Goal: Information Seeking & Learning: Compare options

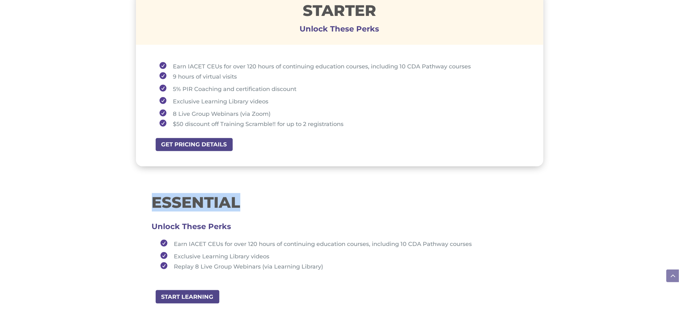
scroll to position [494, 0]
click at [343, 217] on p at bounding box center [340, 220] width 376 height 13
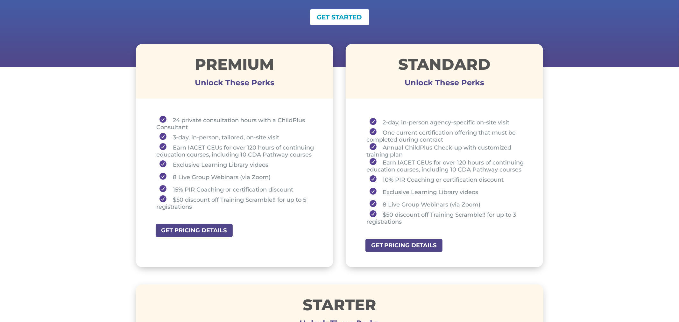
scroll to position [201, 0]
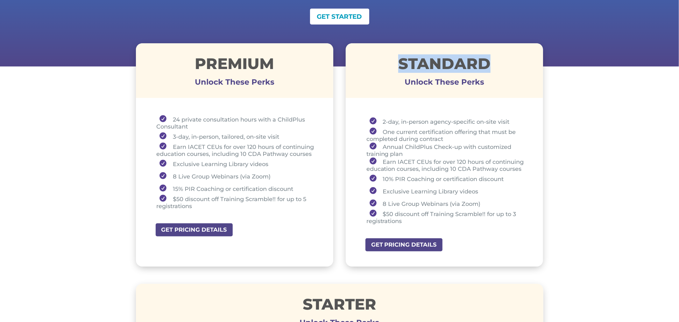
drag, startPoint x: 396, startPoint y: 64, endPoint x: 490, endPoint y: 59, distance: 93.4
click at [490, 59] on h1 "STANDARD" at bounding box center [445, 65] width 198 height 18
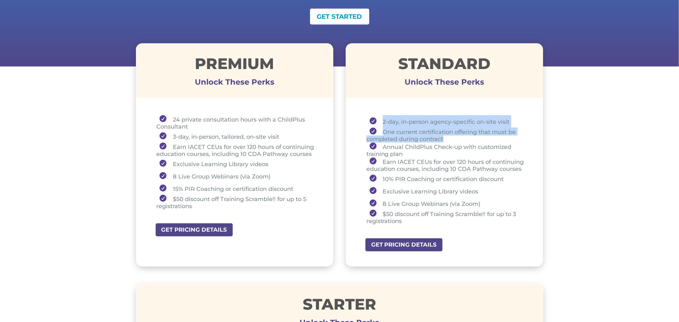
drag, startPoint x: 381, startPoint y: 121, endPoint x: 450, endPoint y: 137, distance: 71.1
click at [450, 137] on ul "2-day, in-person agency-specific on-site visit One current certification offeri…" at bounding box center [445, 172] width 166 height 115
click at [384, 121] on li "2-day, in-person agency-specific on-site visit" at bounding box center [446, 121] width 161 height 12
drag, startPoint x: 382, startPoint y: 121, endPoint x: 510, endPoint y: 119, distance: 127.7
click at [510, 119] on li "2-day, in-person agency-specific on-site visit" at bounding box center [446, 121] width 161 height 12
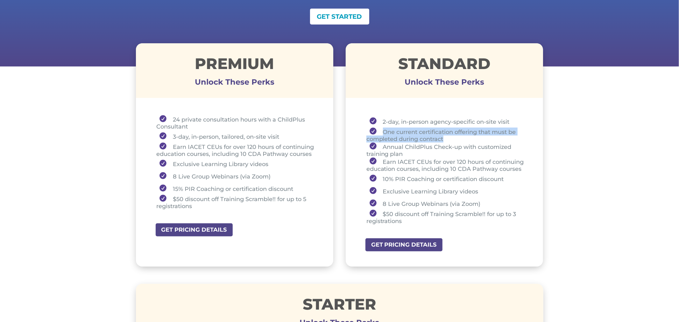
drag, startPoint x: 382, startPoint y: 131, endPoint x: 448, endPoint y: 135, distance: 65.7
click at [448, 135] on li "One current certification offering that must be completed during contract" at bounding box center [446, 135] width 161 height 15
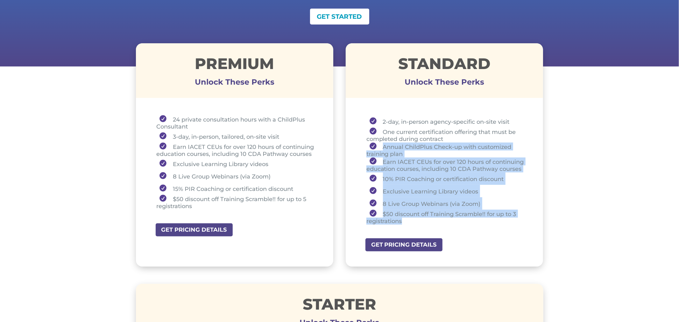
drag, startPoint x: 381, startPoint y: 147, endPoint x: 411, endPoint y: 219, distance: 78.1
click at [410, 219] on ul "2-day, in-person agency-specific on-site visit One current certification offeri…" at bounding box center [445, 172] width 166 height 115
click at [386, 159] on li "Earn IACET CEUs for over 120 hours of continuing education courses, including 1…" at bounding box center [446, 165] width 161 height 15
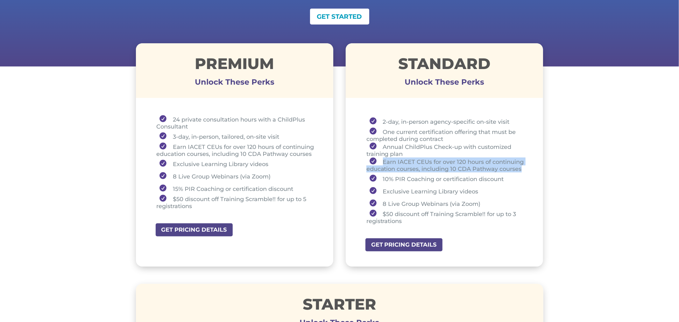
drag, startPoint x: 383, startPoint y: 161, endPoint x: 524, endPoint y: 166, distance: 141.4
click at [524, 166] on li "Earn IACET CEUs for over 120 hours of continuing education courses, including 1…" at bounding box center [446, 165] width 161 height 15
click at [400, 162] on li "Earn IACET CEUs for over 120 hours of continuing education courses, including 1…" at bounding box center [446, 165] width 161 height 15
drag, startPoint x: 398, startPoint y: 162, endPoint x: 415, endPoint y: 158, distance: 17.1
click at [415, 158] on li "Earn IACET CEUs for over 120 hours of continuing education courses, including 1…" at bounding box center [446, 165] width 161 height 15
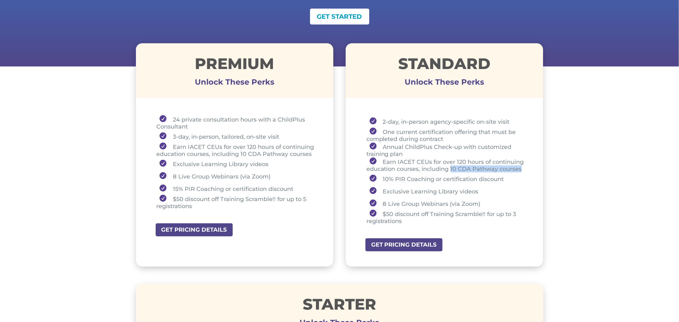
drag, startPoint x: 452, startPoint y: 167, endPoint x: 523, endPoint y: 166, distance: 70.4
click at [523, 166] on li "Earn IACET CEUs for over 120 hours of continuing education courses, including 1…" at bounding box center [446, 165] width 161 height 15
click at [450, 167] on li "Earn IACET CEUs for over 120 hours of continuing education courses, including 1…" at bounding box center [446, 165] width 161 height 15
drag, startPoint x: 383, startPoint y: 189, endPoint x: 481, endPoint y: 189, distance: 97.4
click at [481, 189] on li "Exclusive Learning Library videos" at bounding box center [446, 191] width 161 height 12
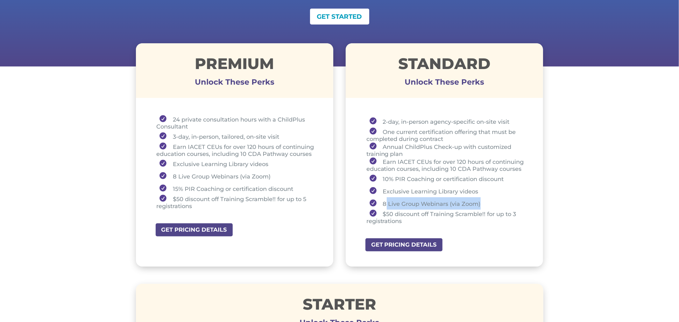
drag, startPoint x: 385, startPoint y: 202, endPoint x: 483, endPoint y: 198, distance: 97.8
click at [483, 198] on li "8 Live Group Webinars (via Zoom)" at bounding box center [446, 203] width 161 height 12
click at [481, 199] on li "8 Live Group Webinars (via Zoom)" at bounding box center [446, 203] width 161 height 12
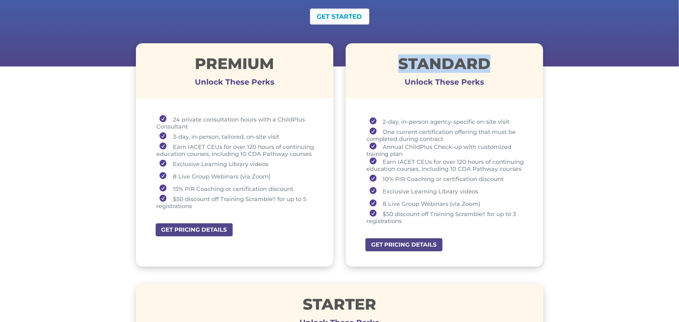
drag, startPoint x: 401, startPoint y: 68, endPoint x: 504, endPoint y: 68, distance: 103.8
click at [505, 60] on h1 "STANDARD" at bounding box center [445, 65] width 198 height 18
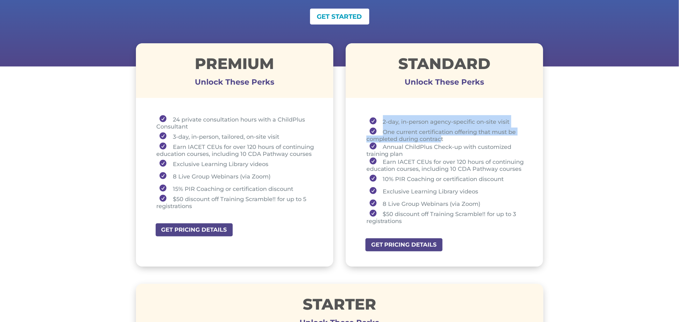
drag, startPoint x: 381, startPoint y: 123, endPoint x: 439, endPoint y: 134, distance: 59.0
click at [442, 134] on ul "2-day, in-person agency-specific on-site visit One current certification offeri…" at bounding box center [445, 172] width 166 height 115
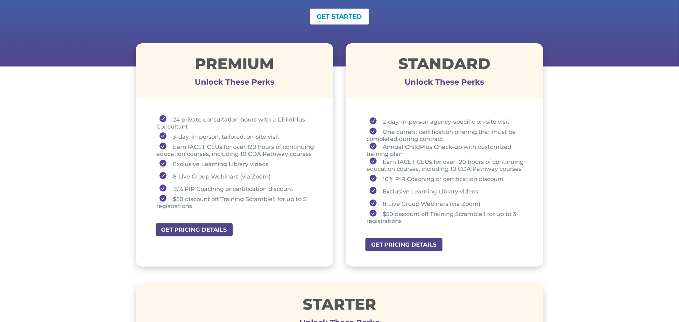
click at [459, 139] on li "One current certification offering that must be completed during contract" at bounding box center [446, 135] width 161 height 15
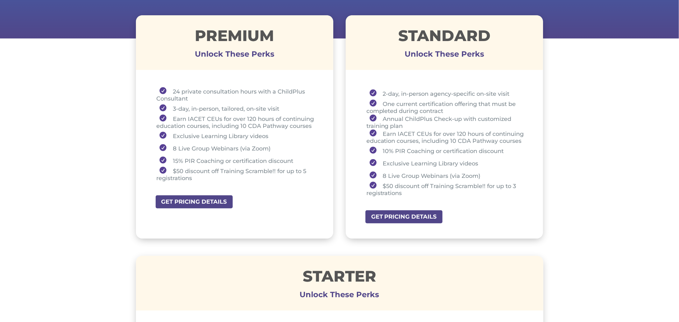
scroll to position [230, 0]
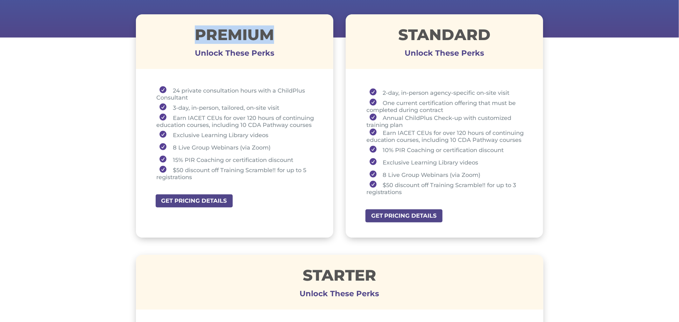
drag, startPoint x: 199, startPoint y: 33, endPoint x: 280, endPoint y: 25, distance: 81.3
click at [280, 25] on div "Premium Unlock These Perks" at bounding box center [235, 41] width 198 height 55
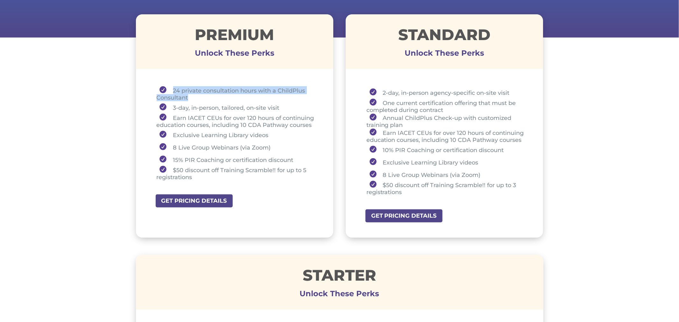
drag, startPoint x: 192, startPoint y: 97, endPoint x: 170, endPoint y: 91, distance: 22.3
click at [170, 91] on li "24 private consultation hours with a ChildPlus Consultant" at bounding box center [237, 93] width 161 height 15
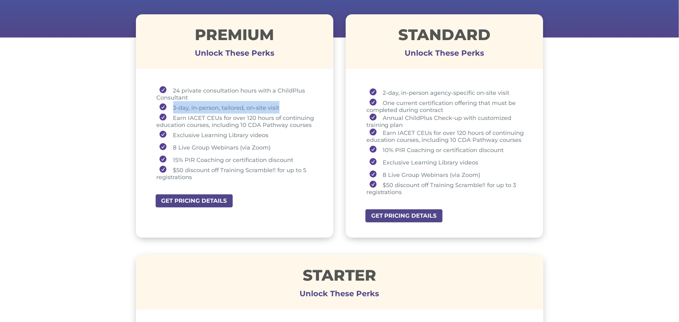
drag, startPoint x: 172, startPoint y: 107, endPoint x: 292, endPoint y: 105, distance: 120.1
click at [292, 105] on li "3-day, in-person, tailored, on-site visit" at bounding box center [237, 107] width 161 height 12
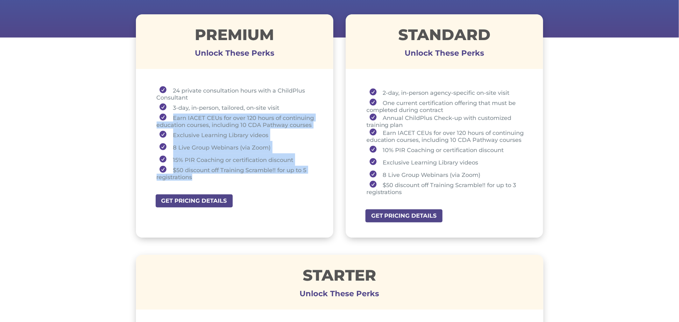
drag, startPoint x: 169, startPoint y: 117, endPoint x: 204, endPoint y: 173, distance: 66.1
click at [204, 173] on ul "24 private consultation hours with a ChildPlus Consultant 3-day, in-person, tai…" at bounding box center [235, 136] width 166 height 100
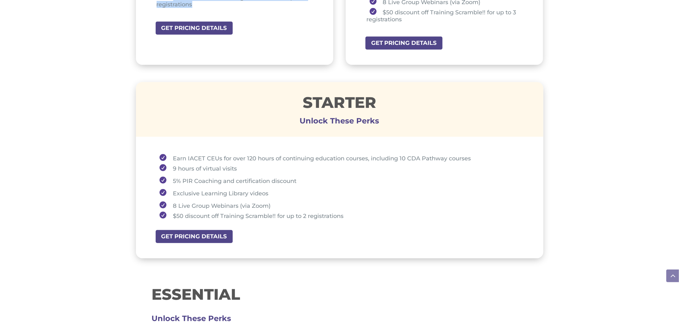
scroll to position [403, 0]
click at [448, 166] on li "9 hours of virtual visits" at bounding box center [342, 168] width 371 height 12
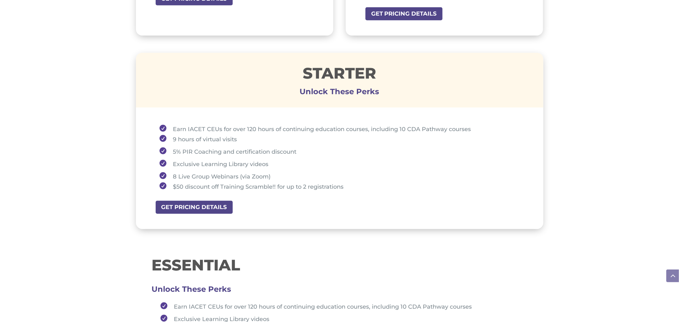
scroll to position [431, 0]
drag, startPoint x: 299, startPoint y: 74, endPoint x: 378, endPoint y: 73, distance: 79.3
click at [378, 73] on h1 "STARTER" at bounding box center [340, 75] width 408 height 18
drag, startPoint x: 171, startPoint y: 136, endPoint x: 241, endPoint y: 138, distance: 70.4
click at [241, 138] on li "9 hours of virtual visits" at bounding box center [342, 139] width 371 height 12
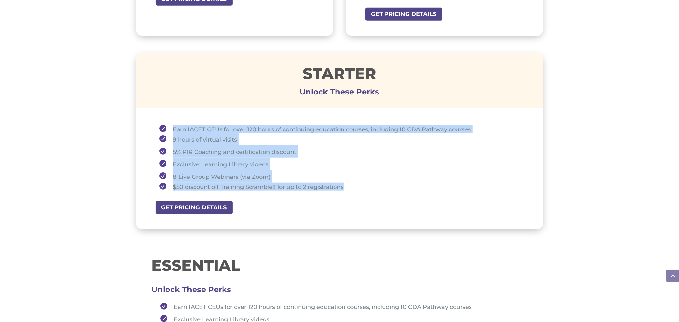
drag, startPoint x: 170, startPoint y: 123, endPoint x: 361, endPoint y: 182, distance: 199.9
click at [361, 182] on ul "Earn IACET CEUs for over 120 hours of continuing education courses, including 1…" at bounding box center [340, 160] width 376 height 71
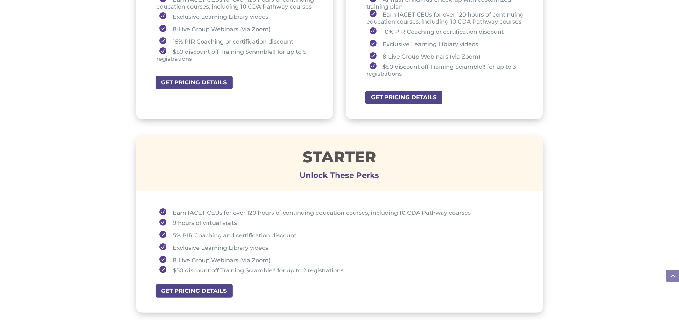
click at [349, 162] on h1 "STARTER" at bounding box center [340, 158] width 408 height 18
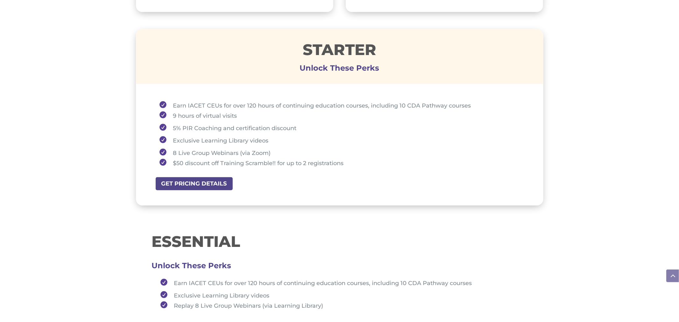
scroll to position [456, 0]
drag, startPoint x: 300, startPoint y: 52, endPoint x: 387, endPoint y: 40, distance: 88.1
click at [387, 42] on h1 "STARTER" at bounding box center [340, 51] width 408 height 18
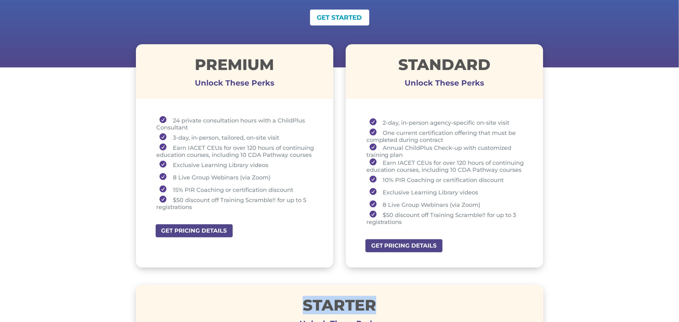
scroll to position [203, 0]
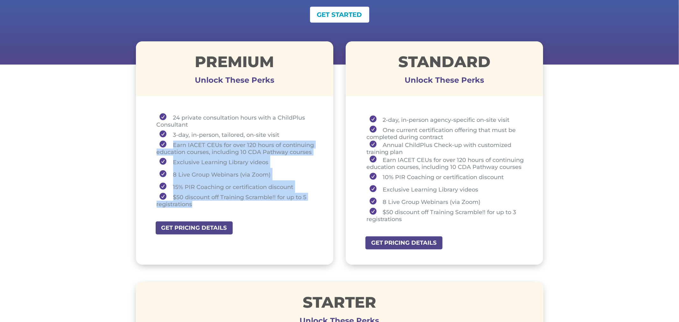
drag, startPoint x: 173, startPoint y: 144, endPoint x: 284, endPoint y: 200, distance: 124.5
click at [284, 200] on ul "24 private consultation hours with a ChildPlus Consultant 3-day, in-person, tai…" at bounding box center [235, 163] width 166 height 100
click at [270, 215] on div "24 private consultation hours with a ChildPlus Consultant 3-day, in-person, tai…" at bounding box center [235, 161] width 198 height 119
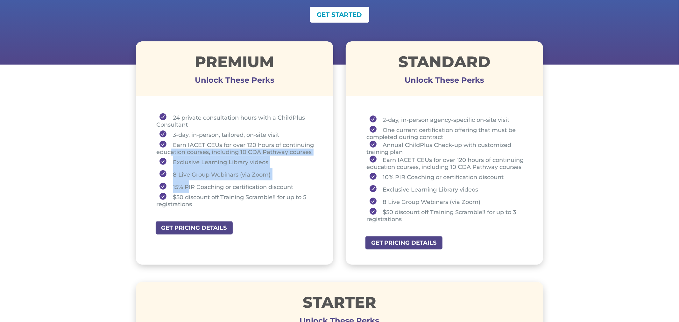
drag, startPoint x: 171, startPoint y: 147, endPoint x: 189, endPoint y: 186, distance: 42.7
click at [189, 186] on ul "24 private consultation hours with a ChildPlus Consultant 3-day, in-person, tai…" at bounding box center [235, 163] width 166 height 100
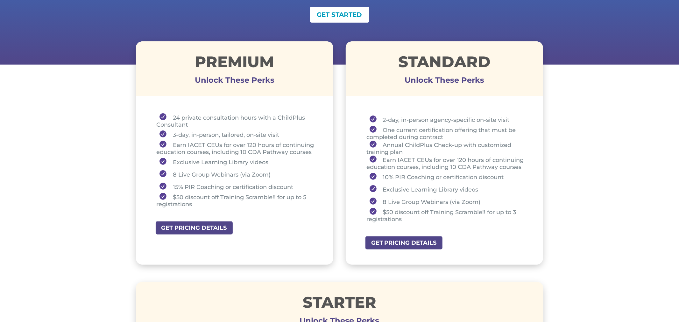
click at [172, 143] on li "Earn IACET CEUs for over 120 hours of continuing education courses, including 1…" at bounding box center [237, 148] width 161 height 15
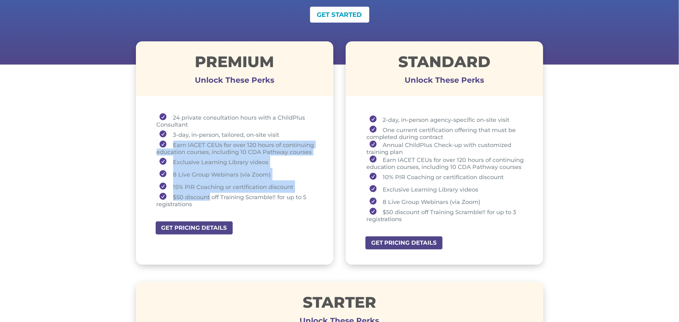
drag, startPoint x: 172, startPoint y: 143, endPoint x: 205, endPoint y: 196, distance: 63.1
click at [205, 196] on ul "24 private consultation hours with a ChildPlus Consultant 3-day, in-person, tai…" at bounding box center [235, 163] width 166 height 100
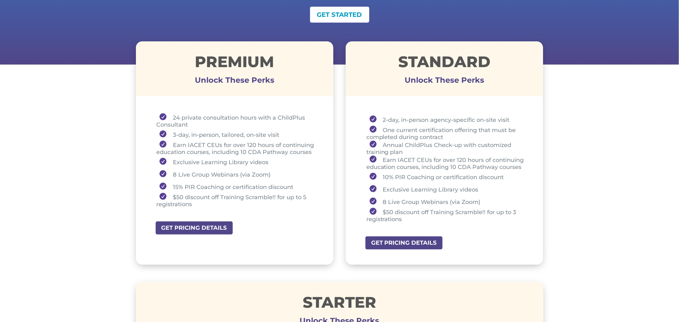
click at [209, 203] on li "$50 discount off Training Scramble!! for up to 5 registrations" at bounding box center [237, 200] width 161 height 15
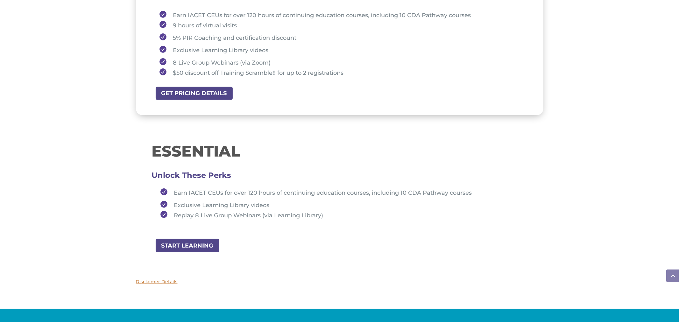
scroll to position [545, 0]
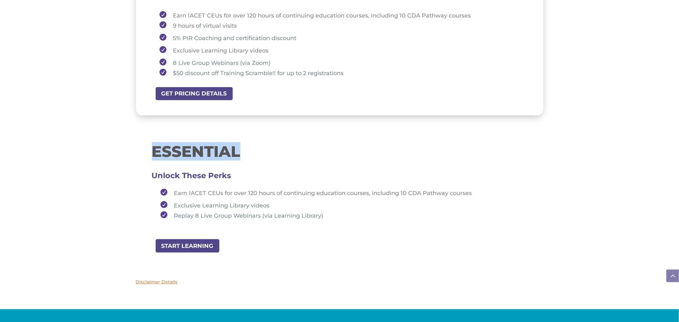
drag, startPoint x: 150, startPoint y: 150, endPoint x: 253, endPoint y: 143, distance: 103.1
click at [253, 143] on div "ESSENTIAL Unlock These Perks Earn IACET CEUs for over 120 hours of continuing e…" at bounding box center [340, 186] width 408 height 106
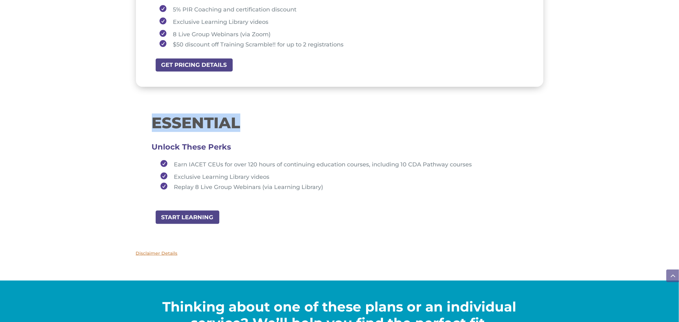
scroll to position [574, 0]
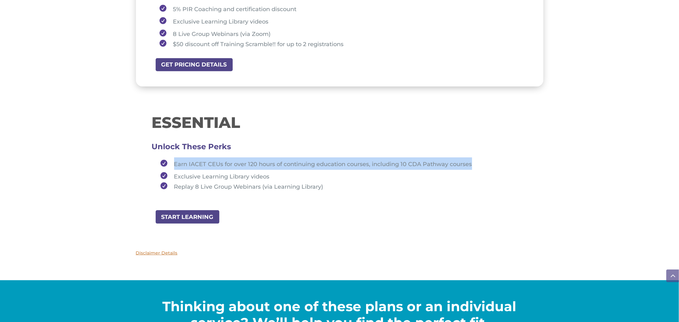
drag, startPoint x: 175, startPoint y: 160, endPoint x: 481, endPoint y: 161, distance: 305.7
click at [481, 161] on li "Earn IACET CEUs for over 120 hours of continuing education courses, including 1…" at bounding box center [343, 164] width 370 height 12
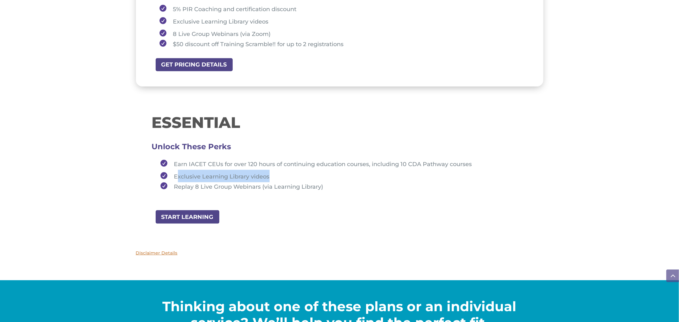
drag, startPoint x: 176, startPoint y: 173, endPoint x: 275, endPoint y: 169, distance: 99.1
click at [275, 170] on li "Exclusive Learning Library videos" at bounding box center [343, 176] width 370 height 12
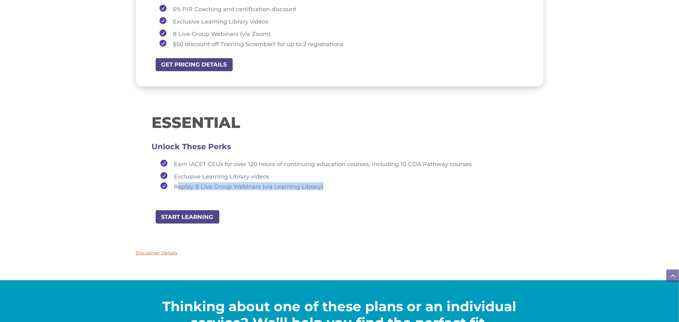
drag, startPoint x: 178, startPoint y: 183, endPoint x: 328, endPoint y: 181, distance: 150.6
click at [328, 182] on li "Replay 8 Live Group Webinars (via Learning Library)" at bounding box center [343, 186] width 370 height 8
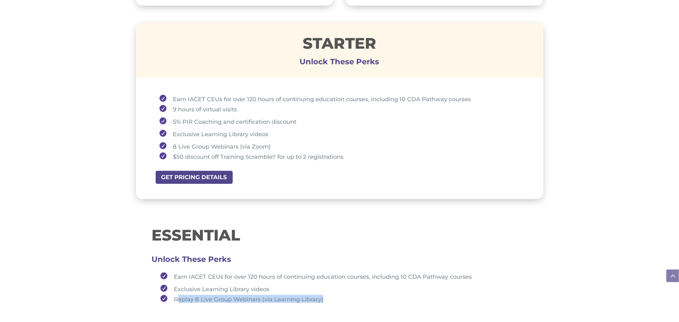
scroll to position [461, 0]
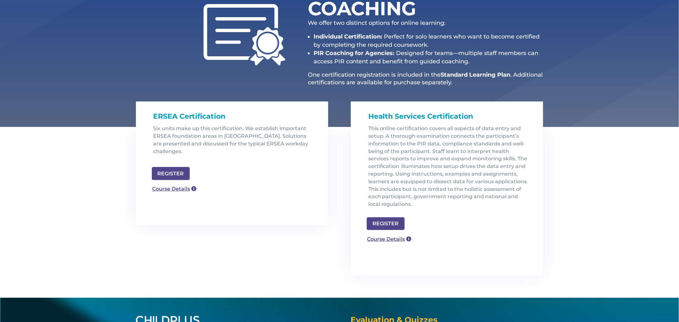
scroll to position [115, 0]
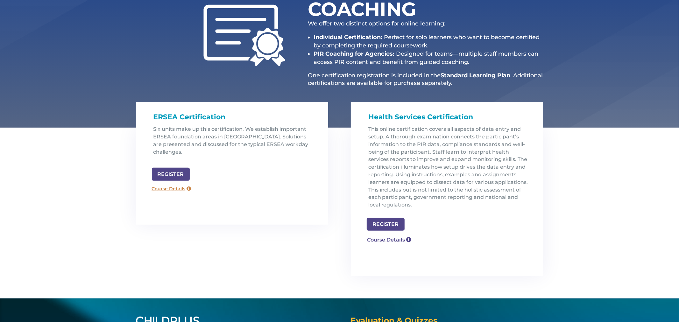
click at [179, 184] on link "Course Details" at bounding box center [172, 189] width 46 height 10
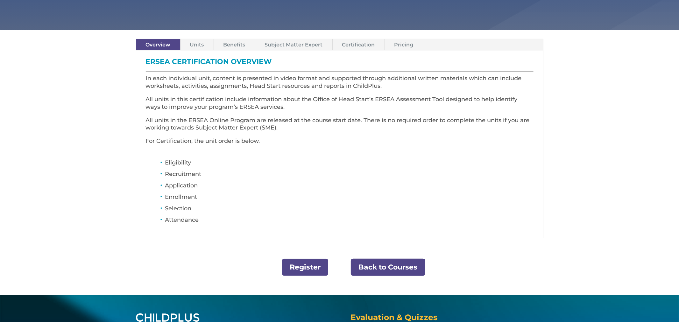
scroll to position [170, 0]
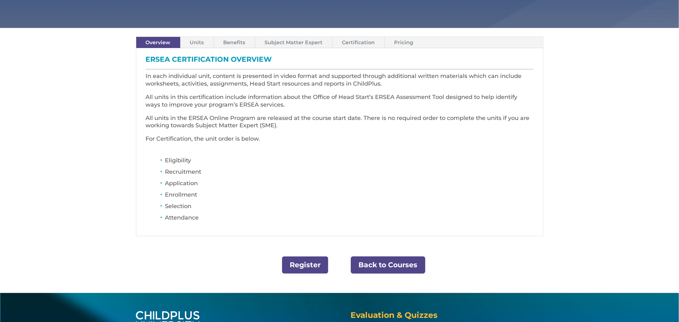
click at [193, 43] on link "Units" at bounding box center [197, 42] width 33 height 11
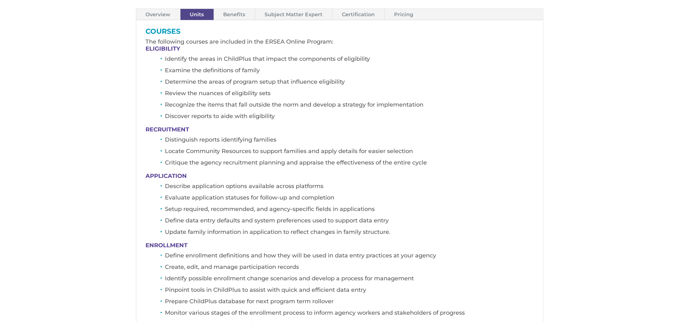
scroll to position [199, 0]
click at [402, 13] on link "Pricing" at bounding box center [404, 13] width 38 height 11
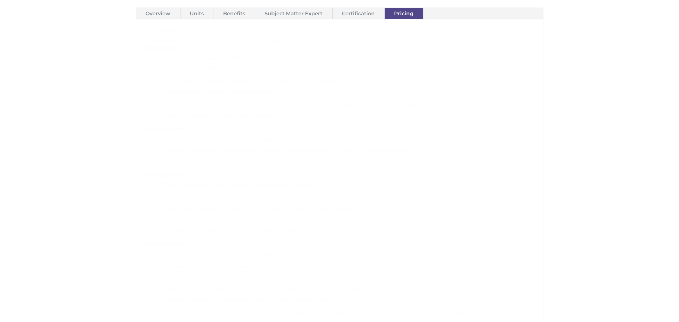
scroll to position [112, 0]
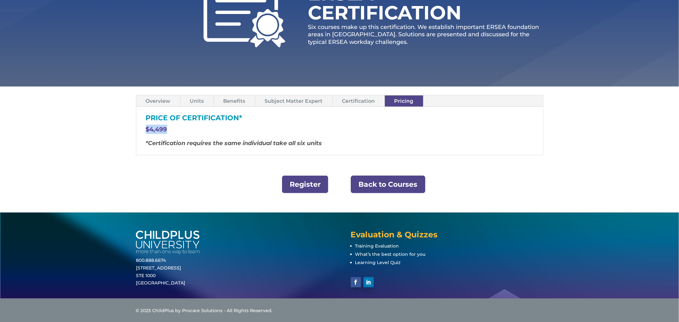
drag, startPoint x: 145, startPoint y: 130, endPoint x: 174, endPoint y: 128, distance: 28.4
click at [170, 128] on div "PRICE OF CERTIFICATION* $4,499 *Certification requires the same individual take…" at bounding box center [339, 131] width 407 height 48
click at [385, 186] on link "Back to Courses" at bounding box center [388, 185] width 75 height 18
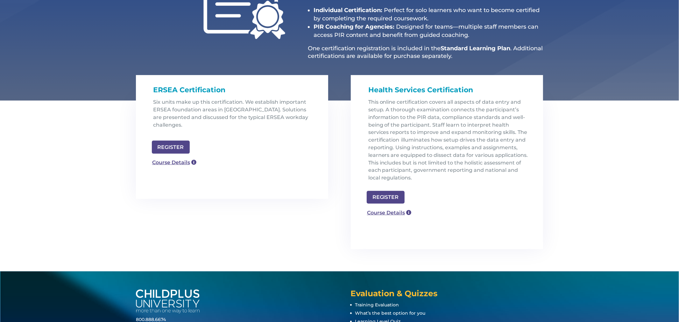
scroll to position [143, 0]
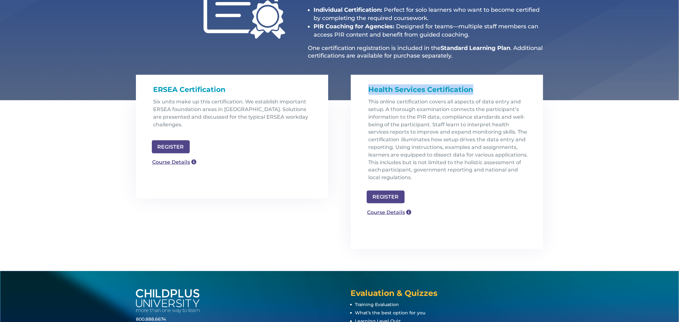
drag, startPoint x: 387, startPoint y: 90, endPoint x: 474, endPoint y: 88, distance: 87.9
click at [474, 88] on div "Health Services Certification This online certification covers all aspects of d…" at bounding box center [447, 135] width 167 height 102
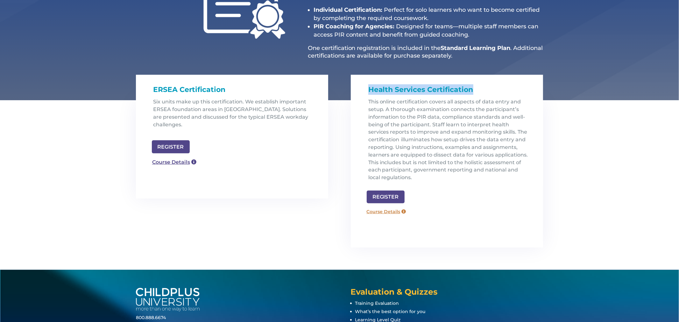
click at [389, 215] on link "Course Details" at bounding box center [387, 212] width 46 height 10
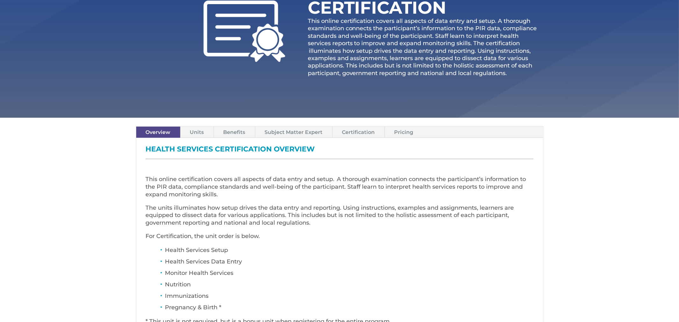
click at [393, 131] on link "Pricing" at bounding box center [404, 132] width 38 height 11
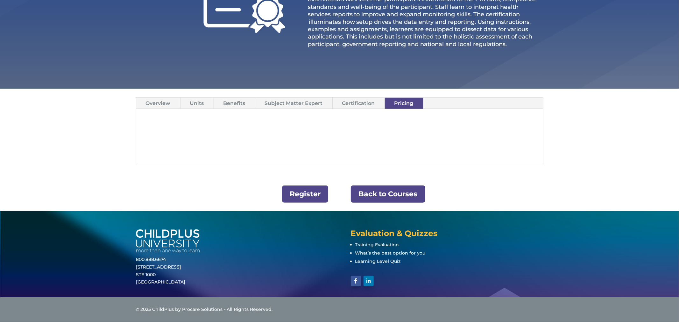
scroll to position [142, 0]
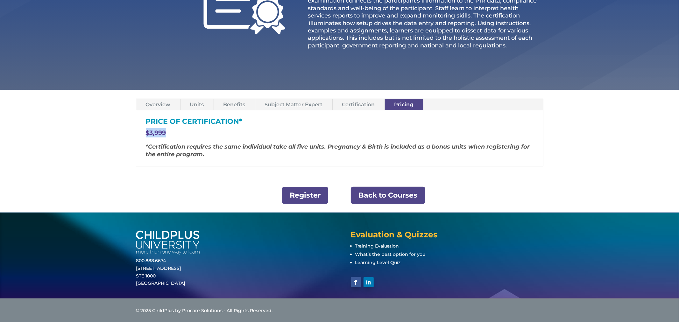
drag, startPoint x: 168, startPoint y: 133, endPoint x: 144, endPoint y: 137, distance: 24.0
click at [144, 137] on div "Price of Certification* $3,999 *Certification requires the same individual take…" at bounding box center [339, 137] width 407 height 55
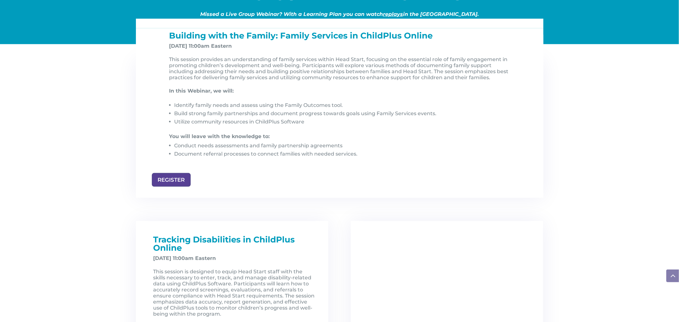
scroll to position [687, 0]
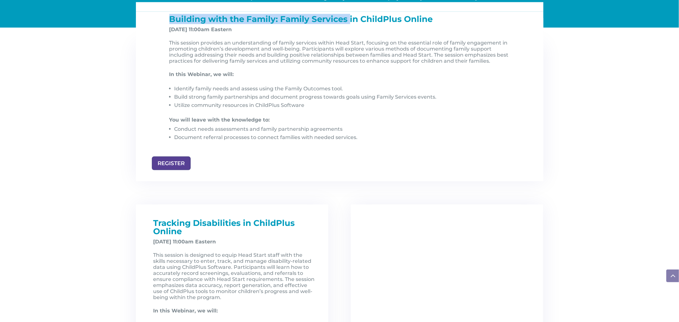
drag, startPoint x: 168, startPoint y: 19, endPoint x: 348, endPoint y: 21, distance: 180.2
click at [351, 18] on div "Building with the Family: Family Services in ChildPlus Online [DATE] 11:00am Ea…" at bounding box center [340, 85] width 350 height 141
drag, startPoint x: 170, startPoint y: 31, endPoint x: 200, endPoint y: 29, distance: 30.0
click at [200, 29] on strong "Nov 7, 2025, at 11:00am Eastern" at bounding box center [200, 29] width 63 height 6
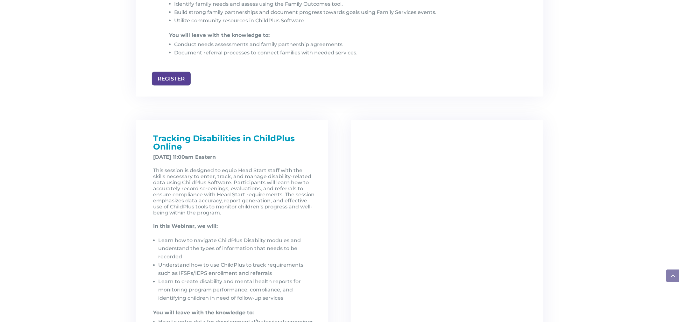
scroll to position [772, 0]
drag, startPoint x: 150, startPoint y: 138, endPoint x: 195, endPoint y: 146, distance: 45.9
click at [195, 146] on div "Tracking Disabilities in ChildPlus Online December 5, 2025, at 11:00am Eastern …" at bounding box center [232, 245] width 167 height 224
drag, startPoint x: 152, startPoint y: 159, endPoint x: 188, endPoint y: 161, distance: 36.3
click at [188, 161] on div "Tracking Disabilities in ChildPlus Online December 5, 2025, at 11:00am Eastern …" at bounding box center [232, 245] width 167 height 224
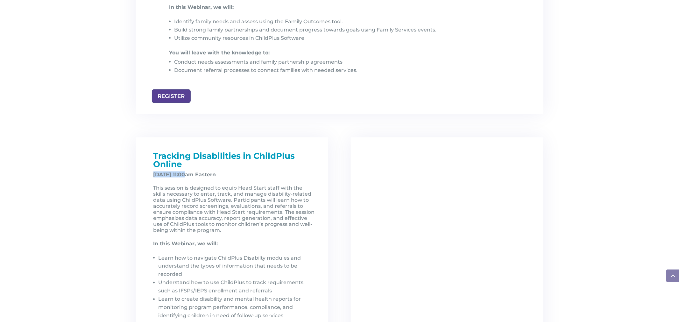
scroll to position [744, 0]
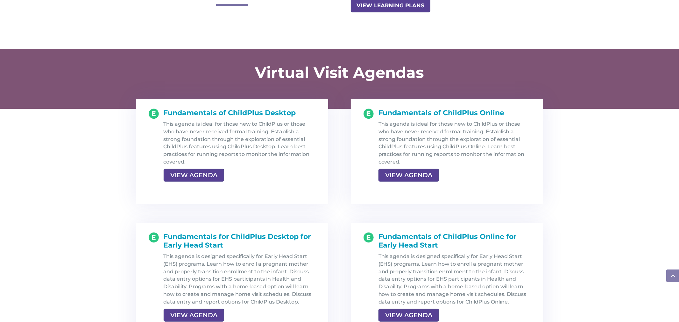
scroll to position [590, 0]
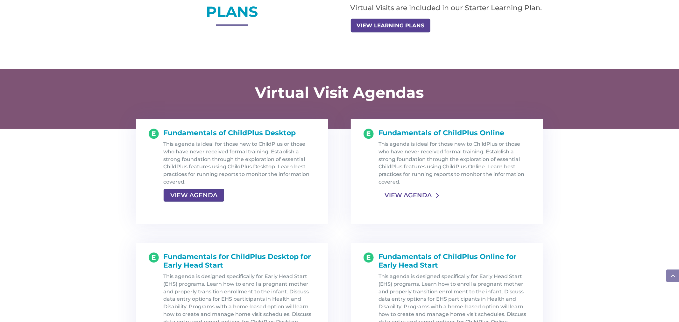
click at [407, 196] on link "VIEW AGENDA" at bounding box center [408, 195] width 59 height 11
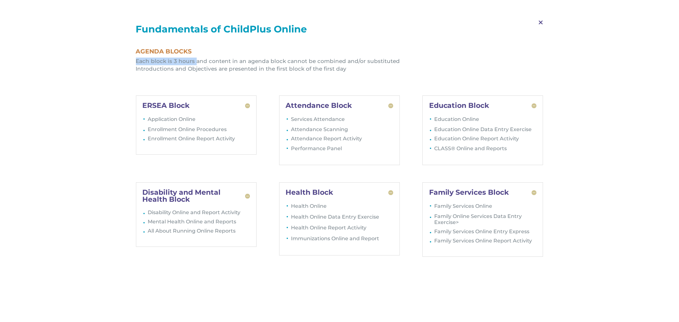
drag, startPoint x: 136, startPoint y: 62, endPoint x: 194, endPoint y: 64, distance: 58.0
click at [194, 64] on li "Each block is 3 hours and content in an agenda block cannot be combined and/or …" at bounding box center [340, 62] width 408 height 8
click at [541, 23] on span "M" at bounding box center [540, 22] width 19 height 18
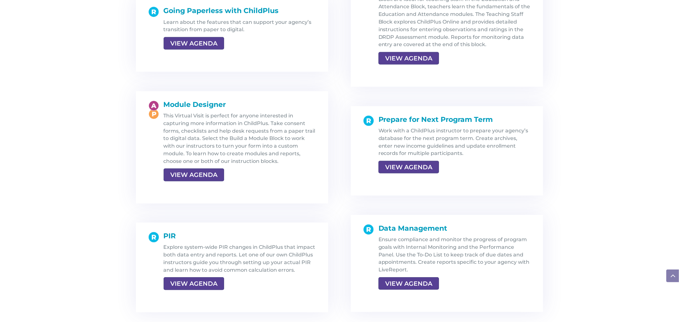
scroll to position [1074, 0]
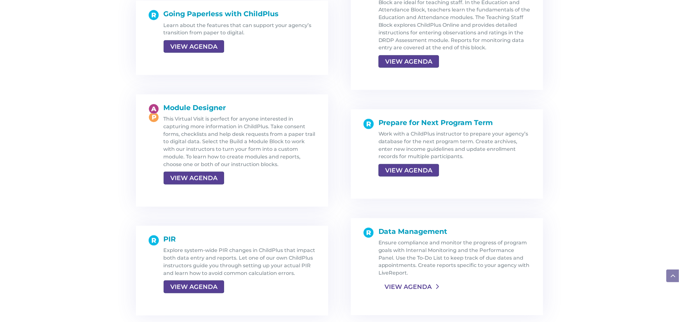
click at [410, 283] on link "VIEW AGENDA" at bounding box center [408, 286] width 59 height 11
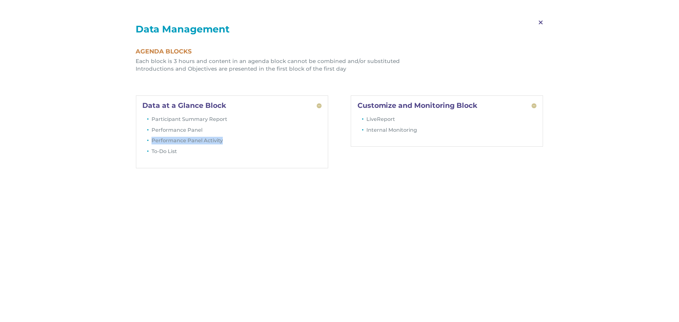
drag, startPoint x: 150, startPoint y: 142, endPoint x: 227, endPoint y: 139, distance: 76.8
click at [227, 139] on li "Performance Panel Activity" at bounding box center [237, 142] width 170 height 11
click at [540, 21] on span "M" at bounding box center [540, 22] width 19 height 18
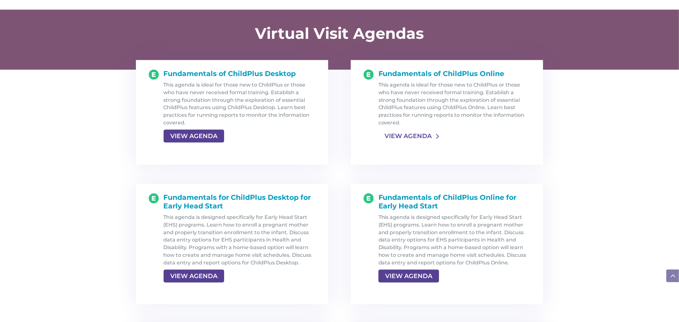
scroll to position [649, 0]
click at [405, 135] on link "VIEW AGENDA" at bounding box center [408, 136] width 59 height 11
